Goal: Task Accomplishment & Management: Manage account settings

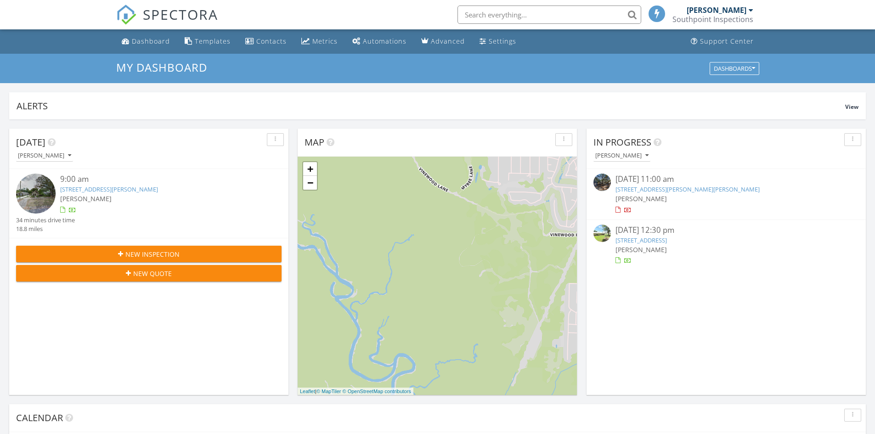
scroll to position [5, 5]
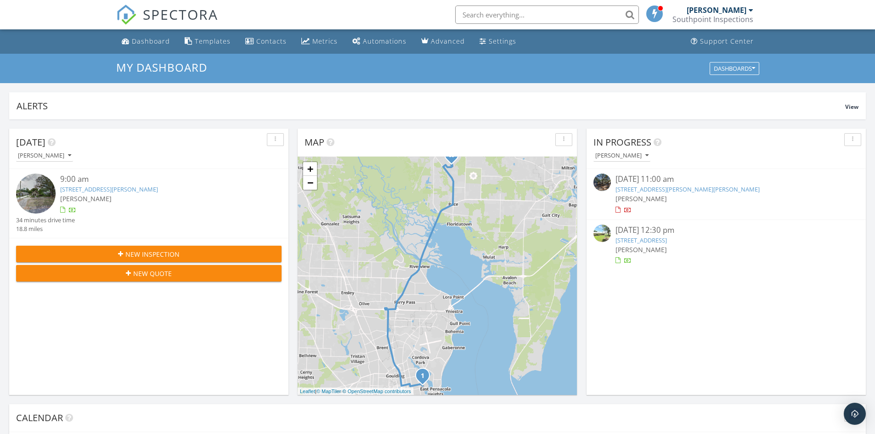
click at [657, 243] on link "4409 White Rd, Pace, FL 32571" at bounding box center [641, 240] width 51 height 8
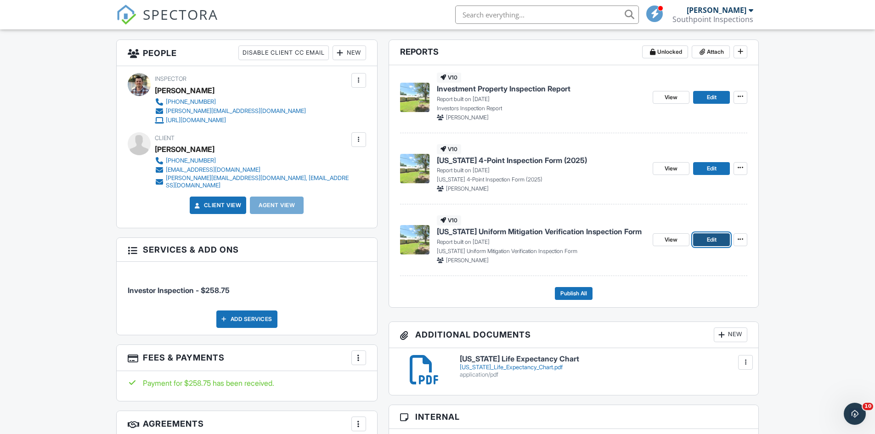
click at [713, 242] on span "Edit" at bounding box center [712, 239] width 10 height 9
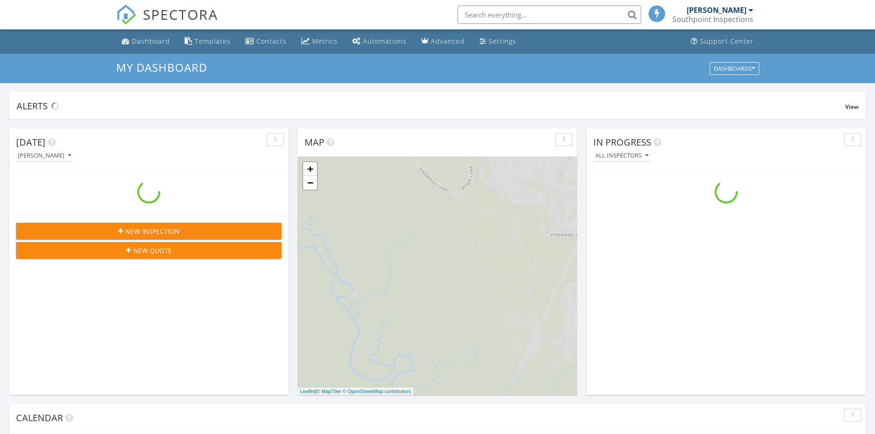
scroll to position [850, 889]
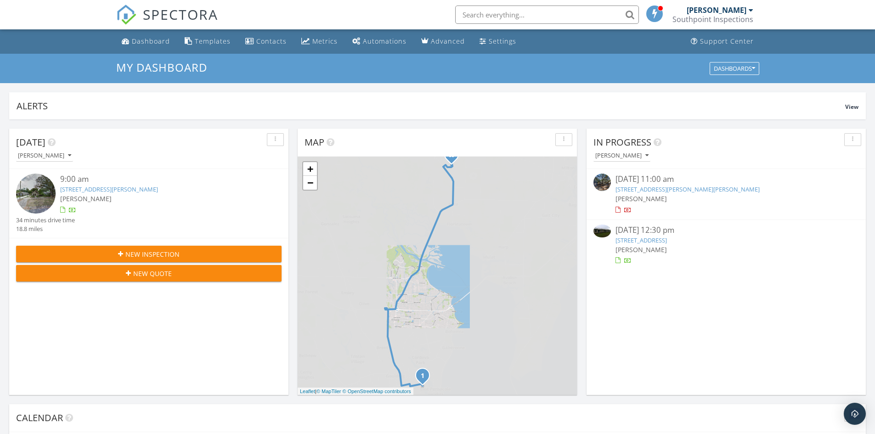
click at [655, 239] on link "4409 White Rd, Pace, FL 32571" at bounding box center [641, 240] width 51 height 8
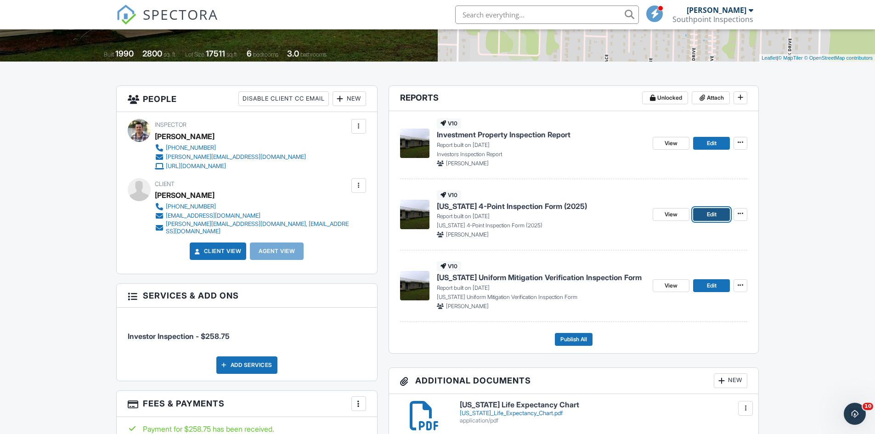
click at [712, 215] on span "Edit" at bounding box center [712, 214] width 10 height 9
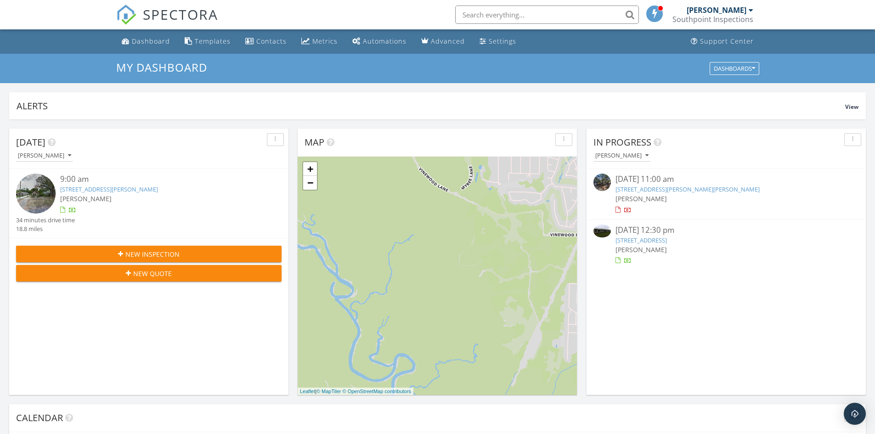
scroll to position [850, 889]
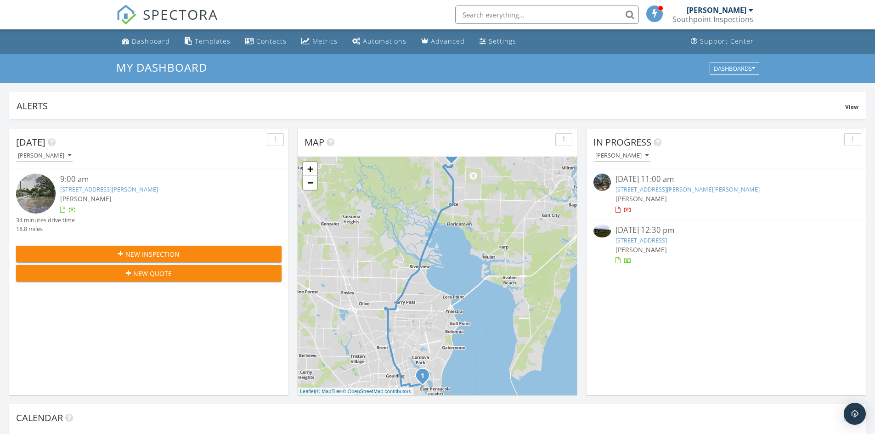
click at [667, 238] on link "[STREET_ADDRESS]" at bounding box center [641, 240] width 51 height 8
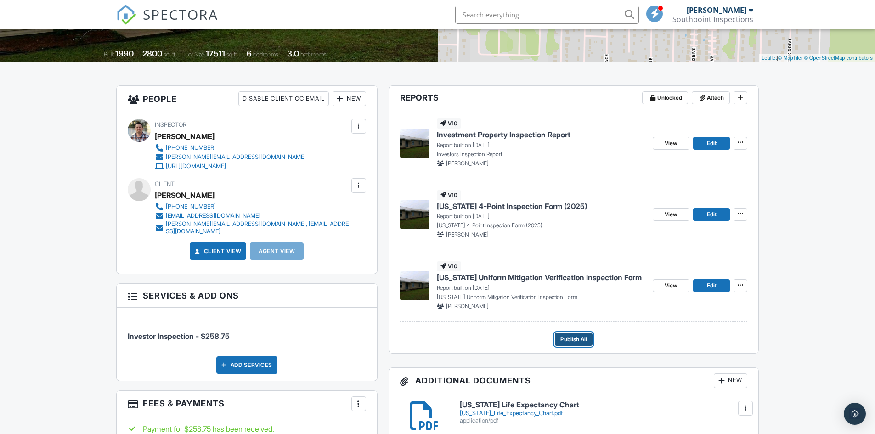
click at [583, 336] on span "Publish All" at bounding box center [573, 339] width 27 height 9
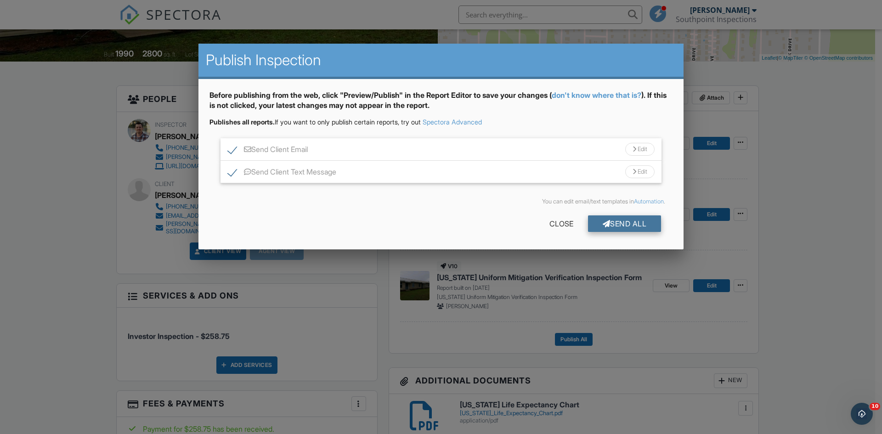
click at [632, 226] on div "Send All" at bounding box center [625, 223] width 74 height 17
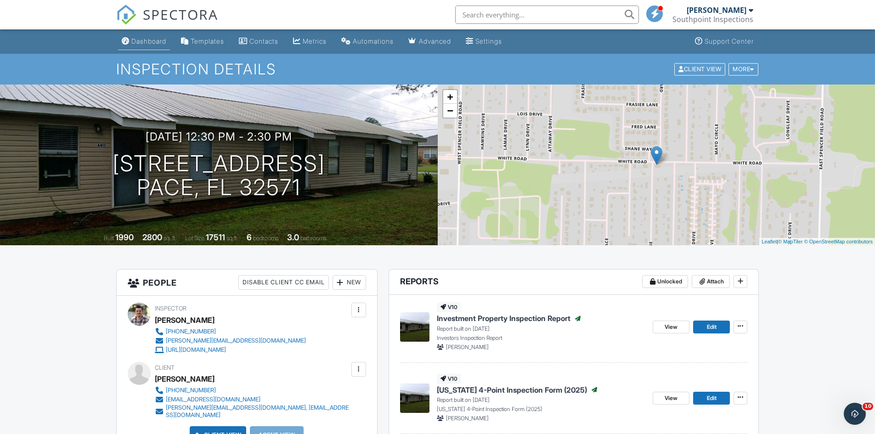
click at [127, 35] on link "Dashboard" at bounding box center [144, 41] width 52 height 17
